Goal: Information Seeking & Learning: Learn about a topic

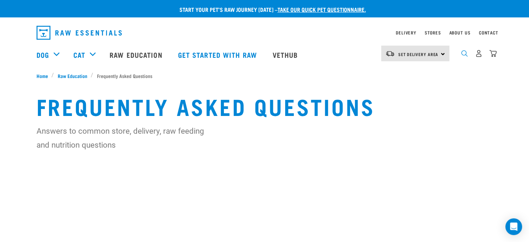
click at [463, 56] on img "dropdown navigation" at bounding box center [464, 53] width 7 height 7
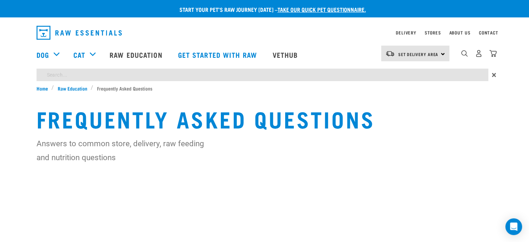
click at [426, 73] on input "search" at bounding box center [261, 74] width 451 height 13
type input "wild venison egg"
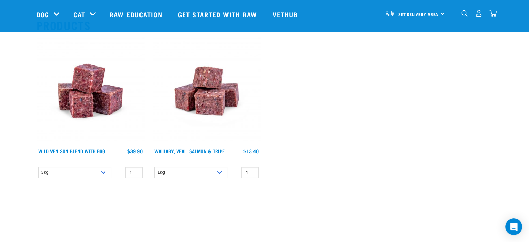
scroll to position [69, 0]
click at [92, 173] on select "3kg Bulk (10kg)" at bounding box center [74, 171] width 73 height 11
click at [38, 166] on select "3kg Bulk (10kg)" at bounding box center [74, 171] width 73 height 11
click at [89, 171] on select "3kg Bulk (10kg)" at bounding box center [74, 171] width 73 height 11
click at [38, 166] on select "3kg Bulk (10kg)" at bounding box center [74, 171] width 73 height 11
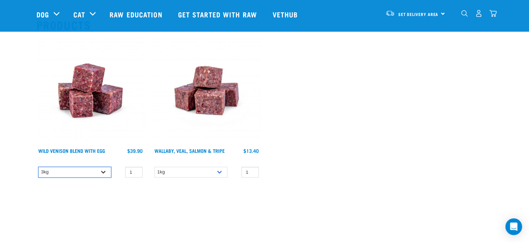
drag, startPoint x: 88, startPoint y: 169, endPoint x: 88, endPoint y: 173, distance: 3.5
click at [88, 169] on select "3kg Bulk (10kg)" at bounding box center [74, 171] width 73 height 11
click at [38, 166] on select "3kg Bulk (10kg)" at bounding box center [74, 171] width 73 height 11
click at [90, 173] on select "3kg Bulk (10kg)" at bounding box center [74, 171] width 73 height 11
select select "34496"
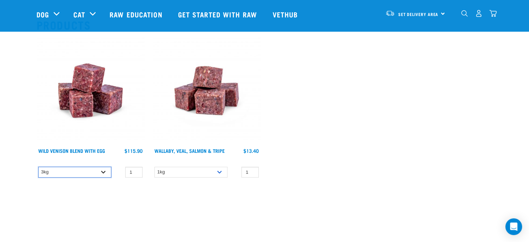
click at [38, 166] on select "3kg Bulk (10kg)" at bounding box center [74, 171] width 73 height 11
click at [222, 166] on div "1kg 3kg 1 0 100 0 100 0 100" at bounding box center [207, 172] width 108 height 12
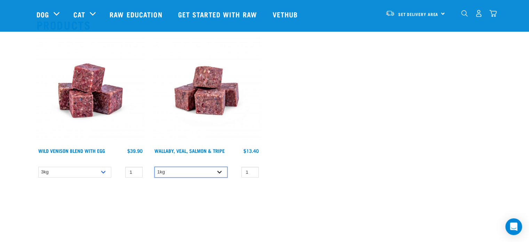
click at [216, 170] on select "1kg 3kg" at bounding box center [190, 171] width 73 height 11
select select "45457"
click at [154, 166] on select "1kg 3kg" at bounding box center [190, 171] width 73 height 11
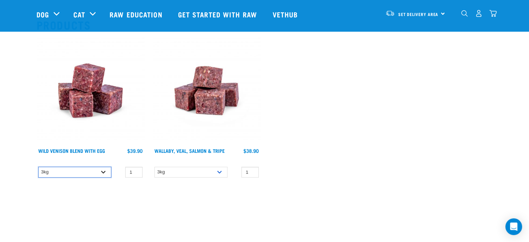
click at [99, 173] on select "3kg Bulk (10kg)" at bounding box center [74, 171] width 73 height 11
click at [38, 166] on select "3kg Bulk (10kg)" at bounding box center [74, 171] width 73 height 11
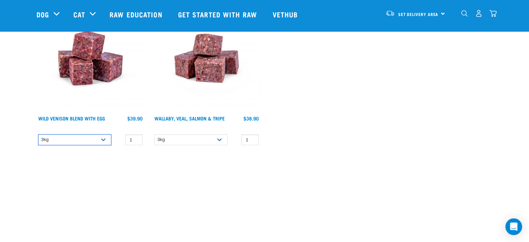
scroll to position [101, 0]
click at [76, 76] on img at bounding box center [90, 59] width 108 height 108
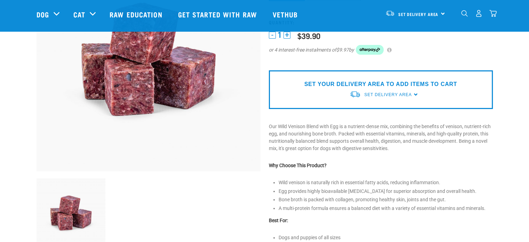
scroll to position [104, 0]
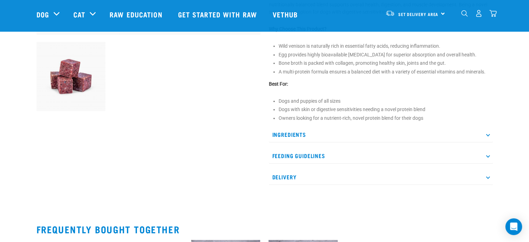
click at [489, 136] on p "Ingredients" at bounding box center [381, 135] width 224 height 16
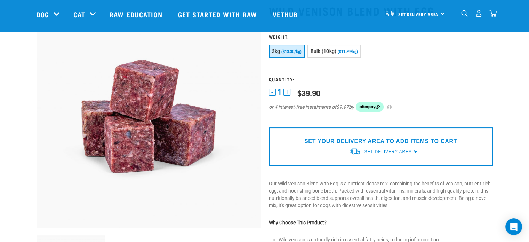
scroll to position [0, 0]
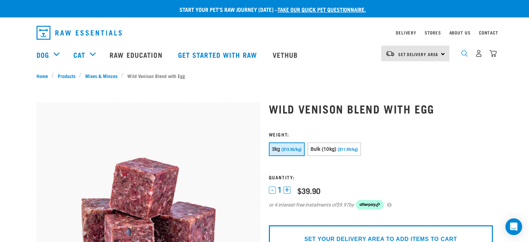
click at [466, 54] on img "dropdown navigation" at bounding box center [464, 53] width 7 height 7
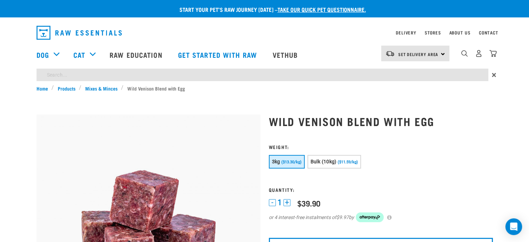
click at [173, 72] on input "search" at bounding box center [261, 74] width 451 height 13
type input "tripe"
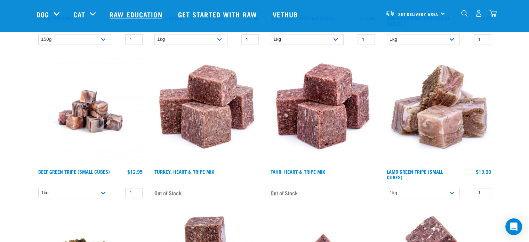
scroll to position [200, 0]
